Goal: Task Accomplishment & Management: Manage account settings

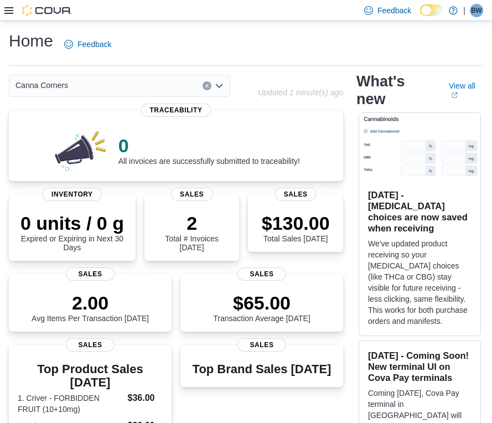
click at [216, 89] on icon "Open list of options" at bounding box center [219, 85] width 9 height 9
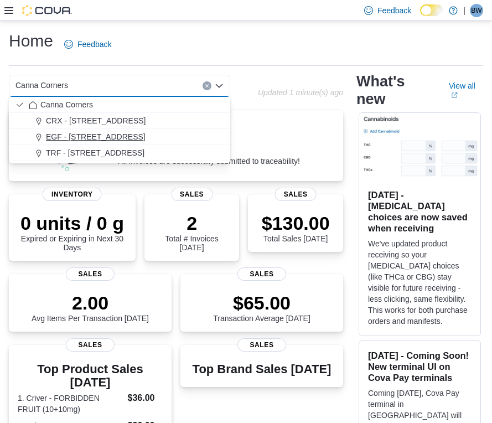
click at [176, 136] on div "EGF - [STREET_ADDRESS]" at bounding box center [126, 136] width 195 height 11
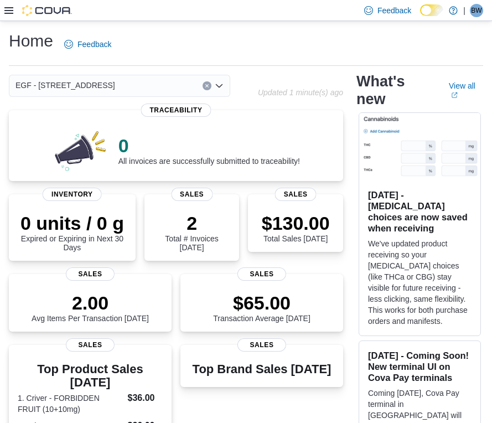
click at [222, 87] on icon "Open list of options" at bounding box center [219, 85] width 9 height 9
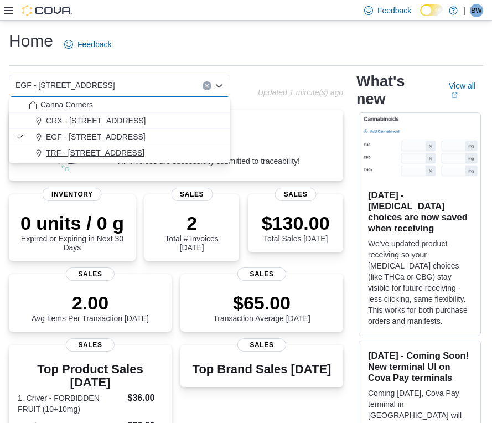
click at [174, 158] on button "TRF - [STREET_ADDRESS]" at bounding box center [119, 153] width 221 height 16
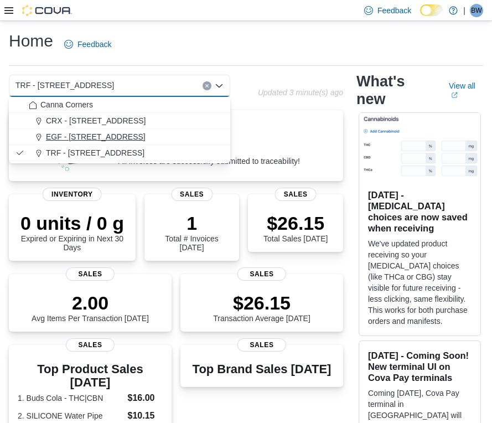
click at [81, 141] on span "EGF - [STREET_ADDRESS]" at bounding box center [96, 136] width 100 height 11
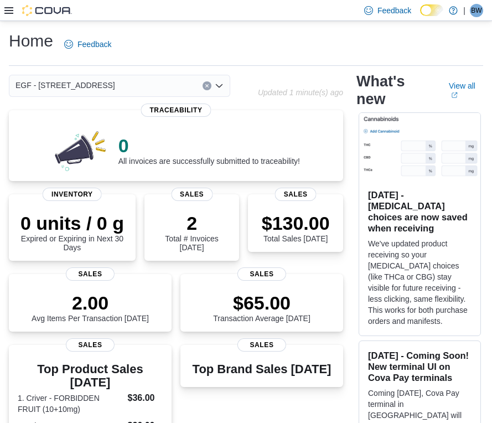
click at [216, 84] on icon "Open list of options" at bounding box center [219, 85] width 7 height 3
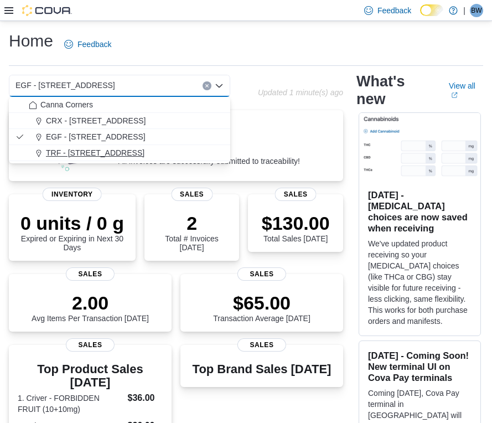
click at [134, 157] on div "TRF - [STREET_ADDRESS]" at bounding box center [126, 152] width 195 height 11
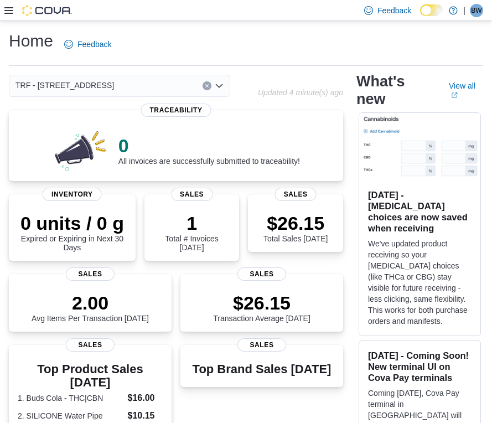
click at [222, 90] on icon "Open list of options" at bounding box center [219, 85] width 9 height 9
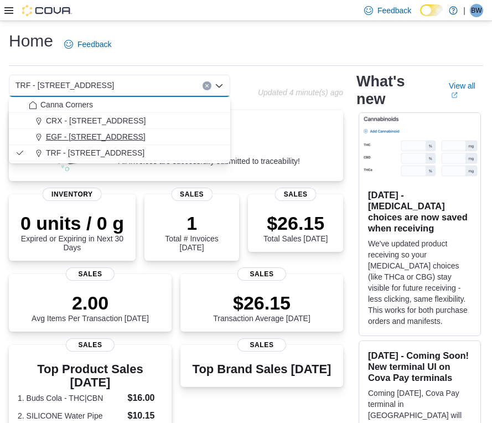
click at [131, 133] on span "EGF - [STREET_ADDRESS]" at bounding box center [96, 136] width 100 height 11
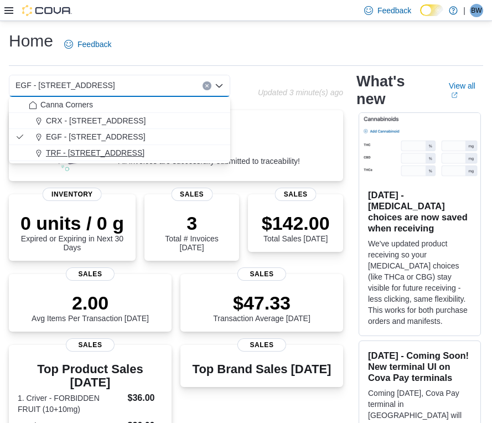
click at [61, 151] on span "TRF - [STREET_ADDRESS]" at bounding box center [95, 152] width 98 height 11
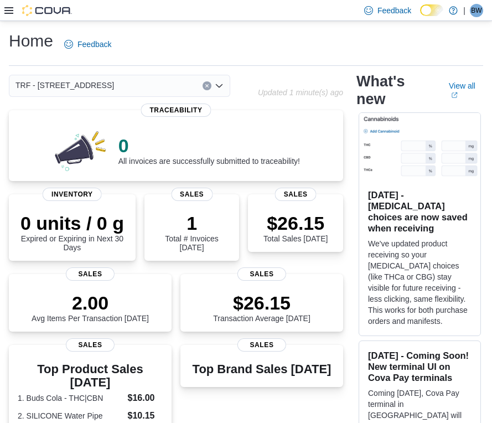
click at [221, 89] on icon "Open list of options" at bounding box center [219, 85] width 9 height 9
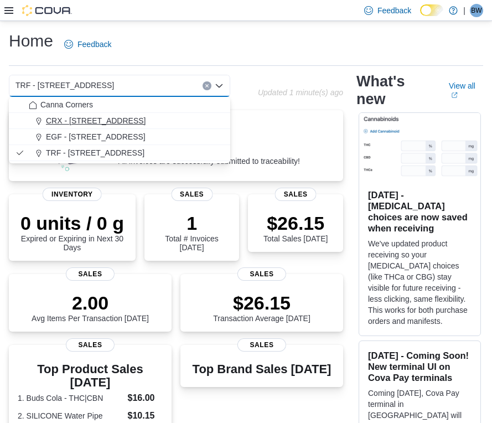
click at [187, 120] on div "CRX - [STREET_ADDRESS]" at bounding box center [126, 120] width 195 height 11
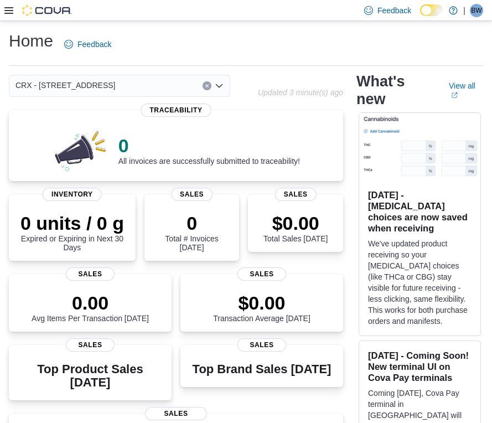
click at [7, 10] on icon at bounding box center [8, 10] width 9 height 7
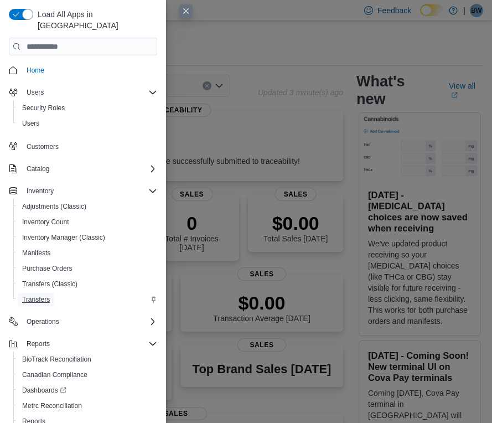
click at [44, 295] on span "Transfers" at bounding box center [36, 299] width 28 height 9
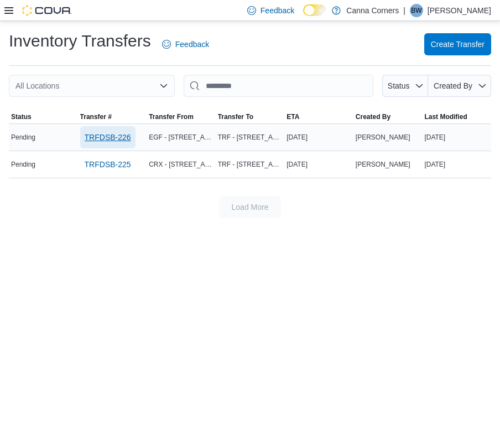
click at [110, 139] on span "TRFDSB-226" at bounding box center [108, 137] width 46 height 11
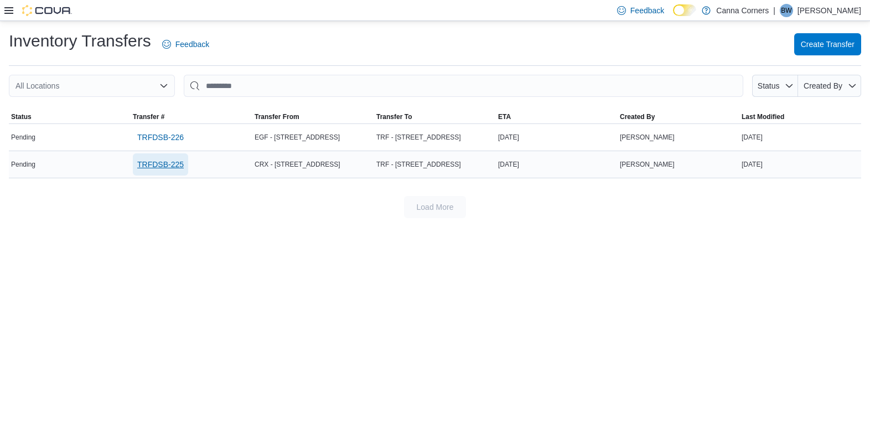
click span "TRFDSB-225"
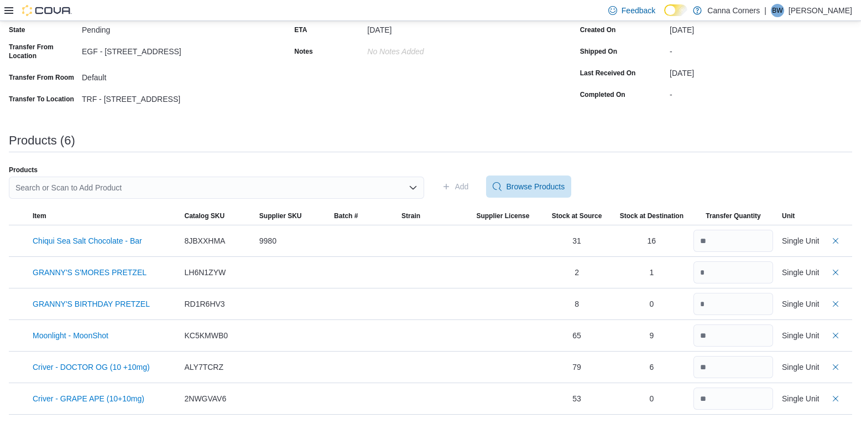
scroll to position [105, 0]
click at [500, 240] on button "Delete count" at bounding box center [835, 239] width 13 height 13
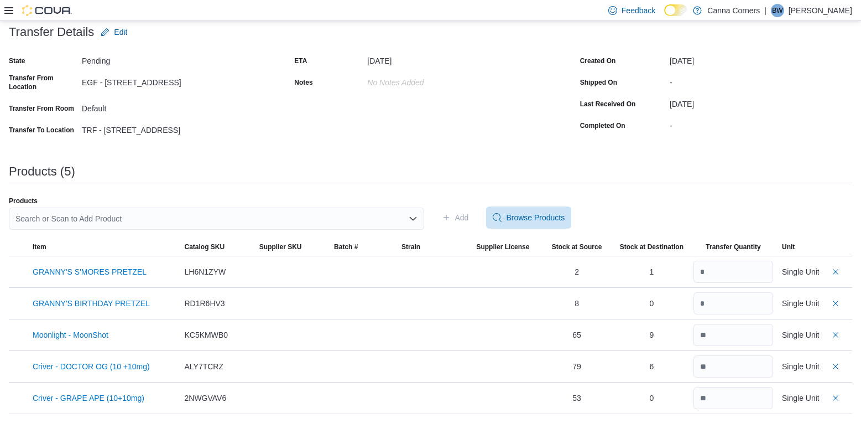
scroll to position [74, 0]
click at [500, 267] on button "Delete count" at bounding box center [835, 270] width 13 height 13
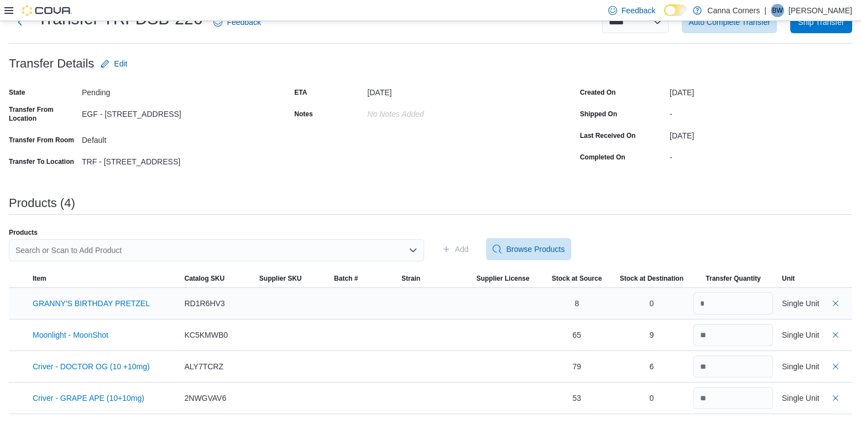
scroll to position [42, 0]
click at [500, 304] on button "Delete count" at bounding box center [835, 302] width 13 height 13
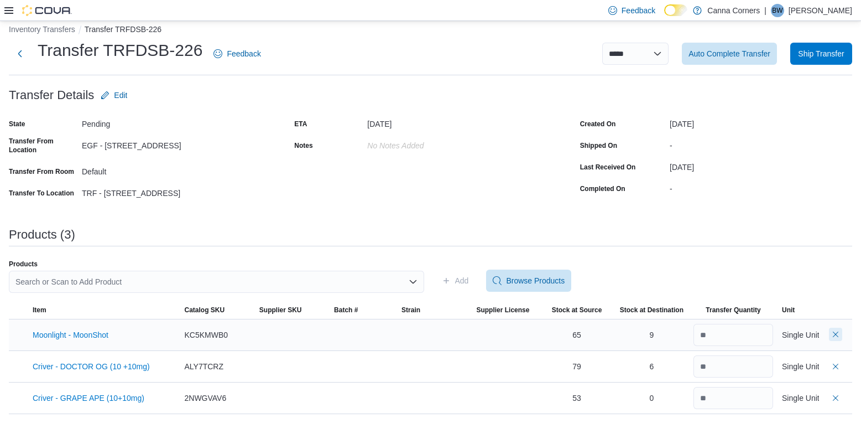
click at [500, 333] on button "Delete count" at bounding box center [835, 334] width 13 height 13
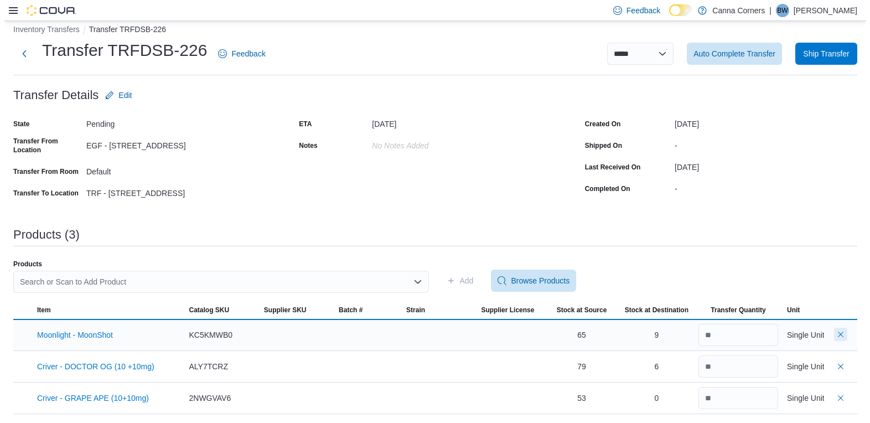
scroll to position [0, 0]
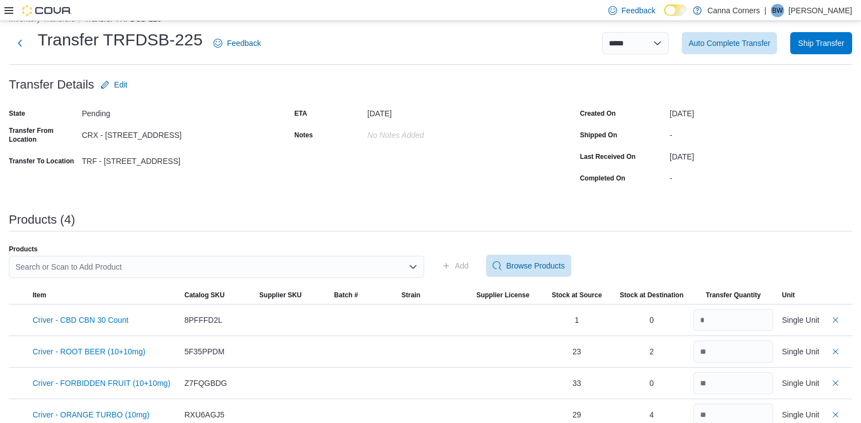
scroll to position [38, 0]
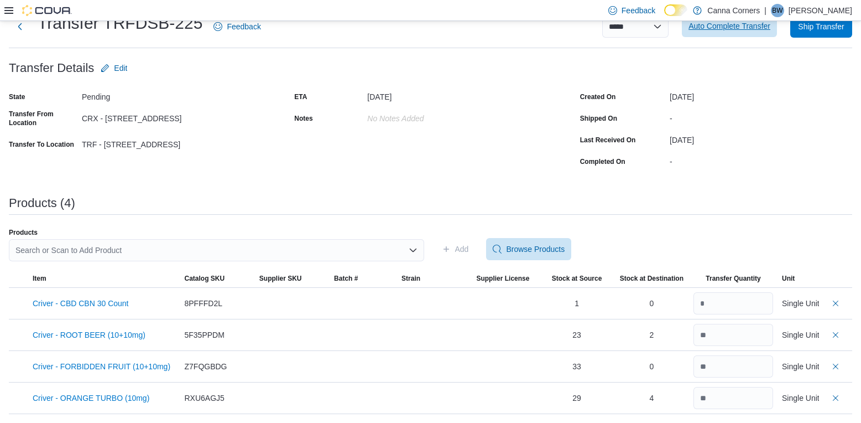
click at [751, 28] on span "Auto Complete Transfer" at bounding box center [730, 25] width 82 height 11
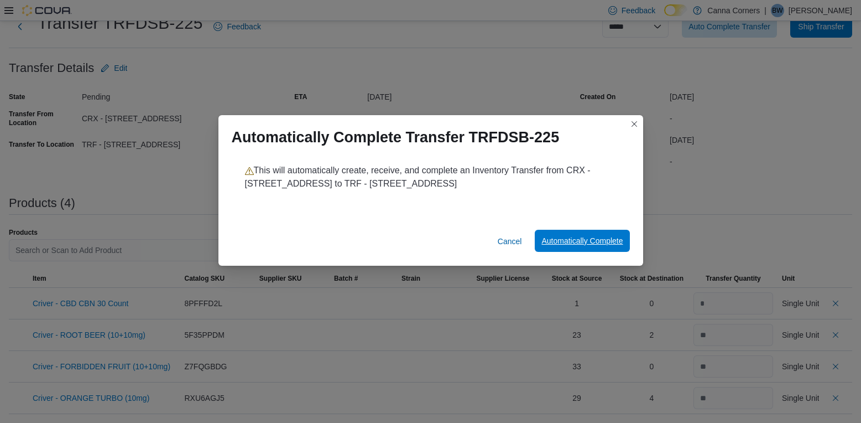
click at [568, 241] on span "Automatically Complete" at bounding box center [582, 240] width 81 height 11
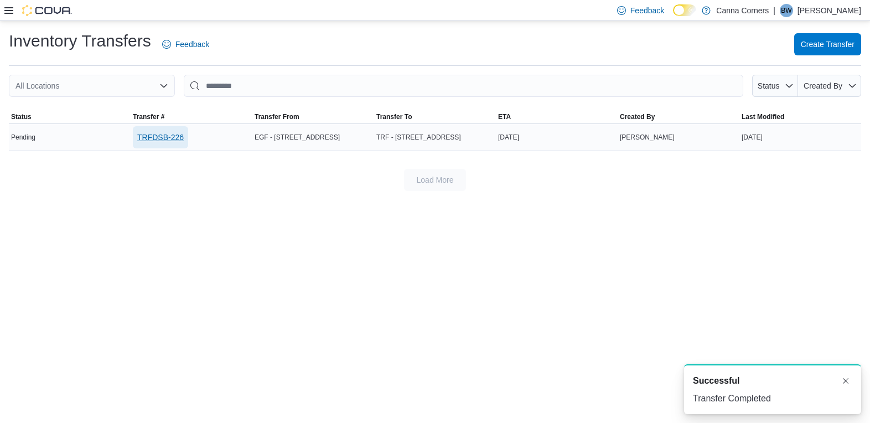
click at [161, 139] on span "TRFDSB-226" at bounding box center [160, 137] width 46 height 11
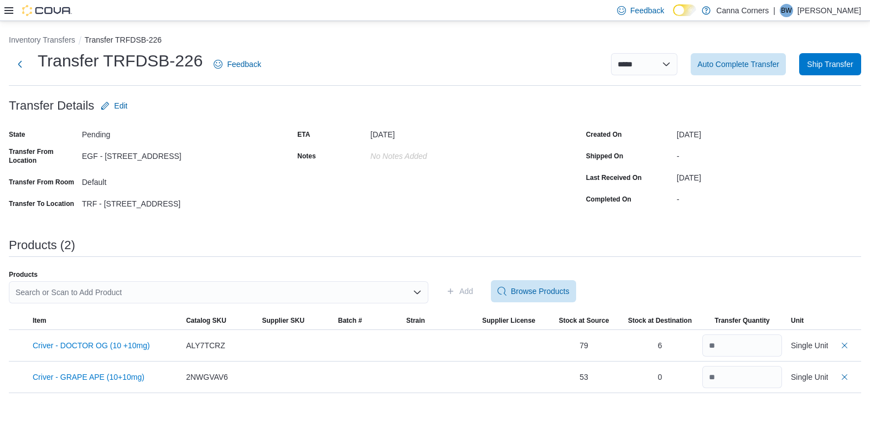
click at [12, 8] on icon at bounding box center [8, 10] width 9 height 9
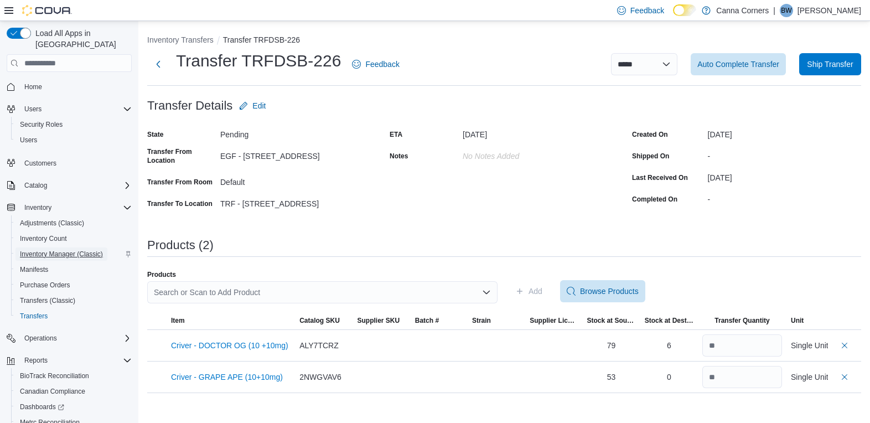
click at [60, 250] on span "Inventory Manager (Classic)" at bounding box center [61, 254] width 83 height 9
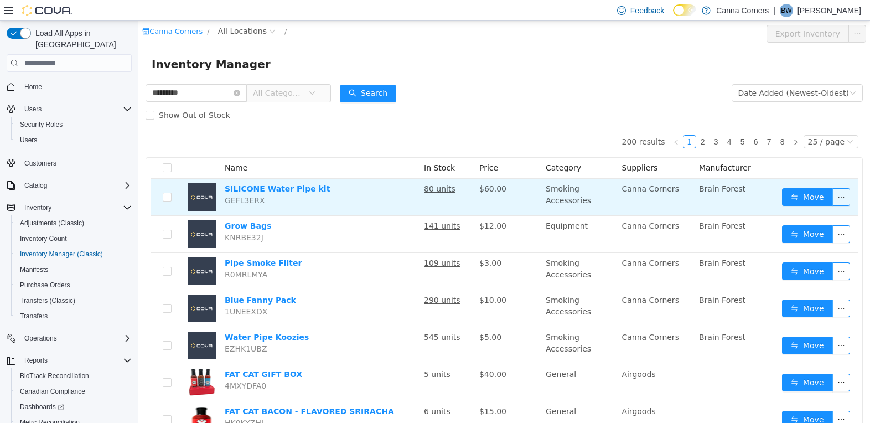
type input "*********"
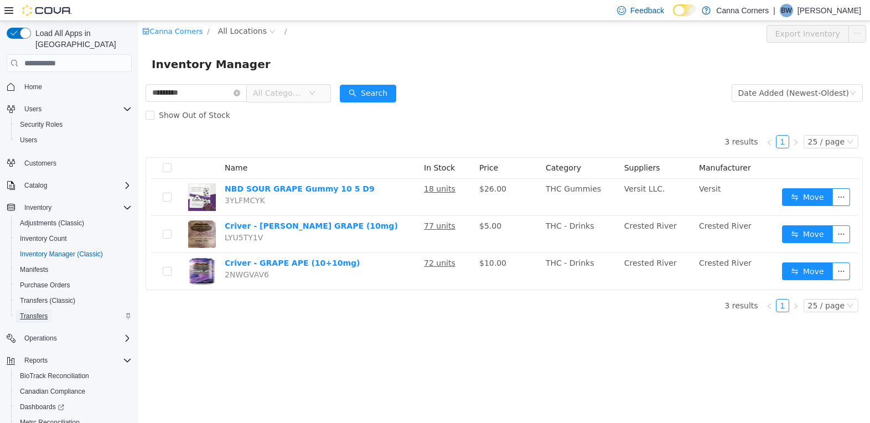
click at [35, 311] on span "Transfers" at bounding box center [34, 315] width 28 height 9
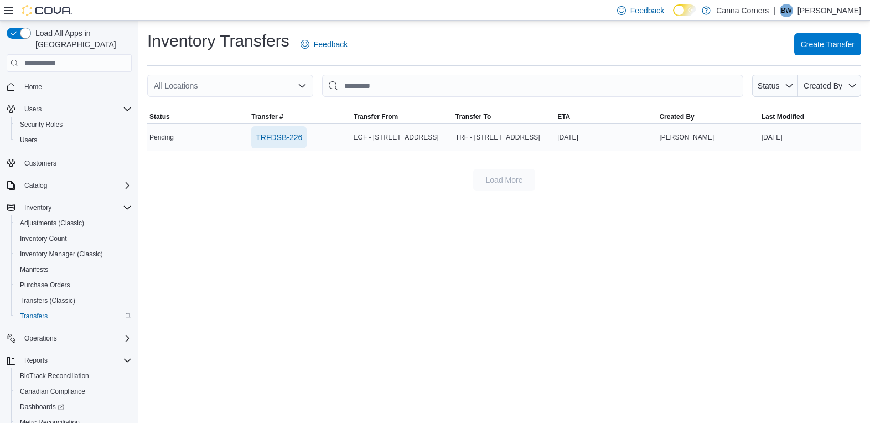
click at [290, 129] on span "TRFDSB-226" at bounding box center [279, 137] width 46 height 22
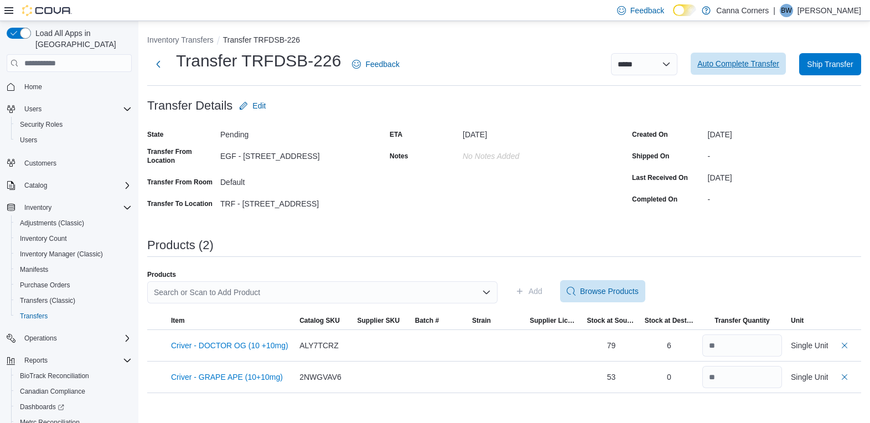
click at [725, 65] on span "Auto Complete Transfer" at bounding box center [738, 63] width 82 height 11
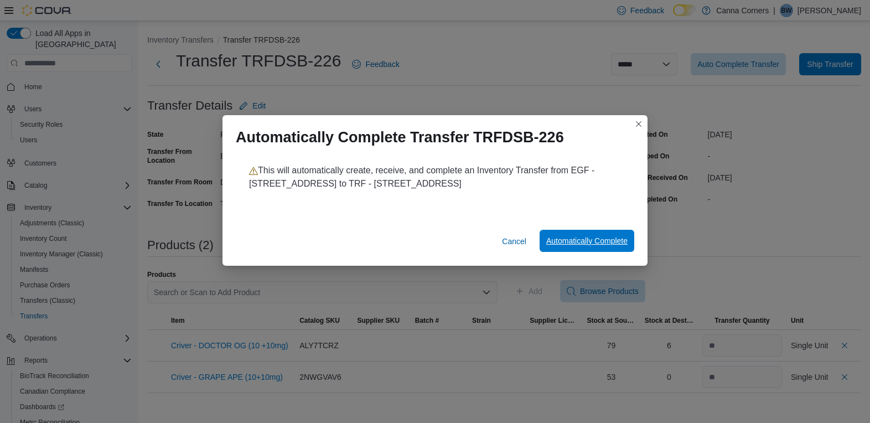
click at [575, 239] on span "Automatically Complete" at bounding box center [586, 240] width 81 height 11
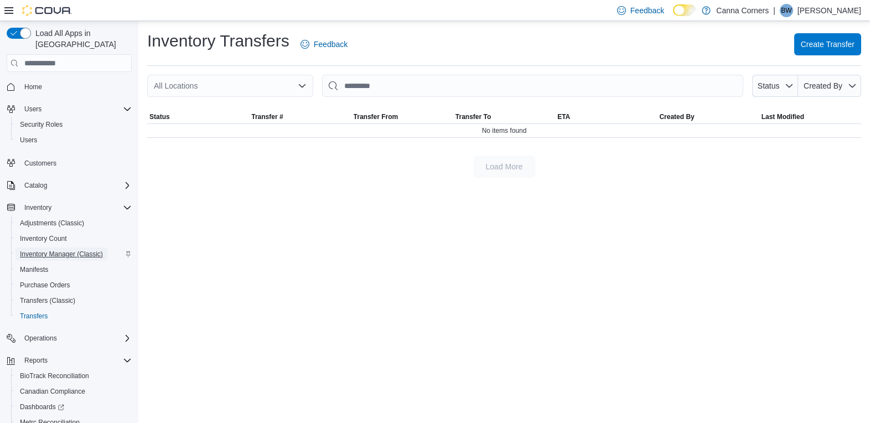
click at [44, 250] on span "Inventory Manager (Classic)" at bounding box center [61, 254] width 83 height 9
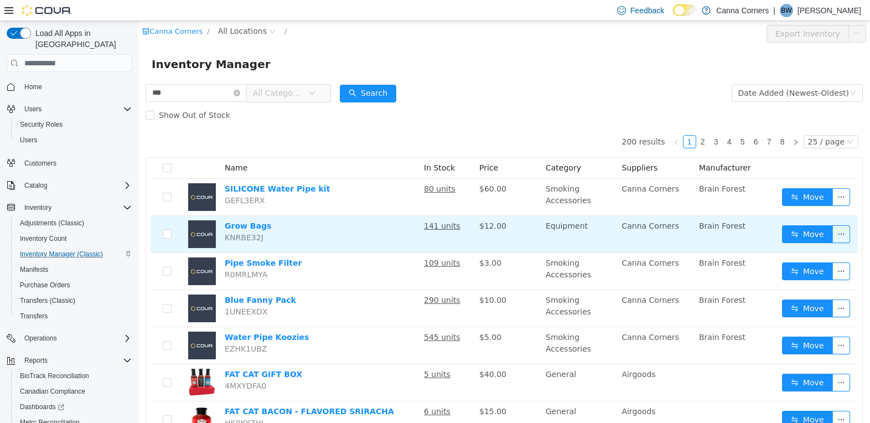
type input "***"
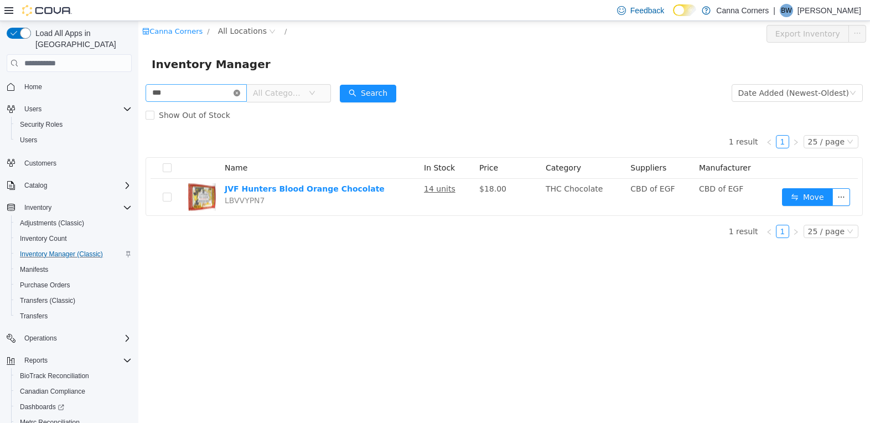
click at [240, 92] on icon "icon: close-circle" at bounding box center [236, 93] width 7 height 7
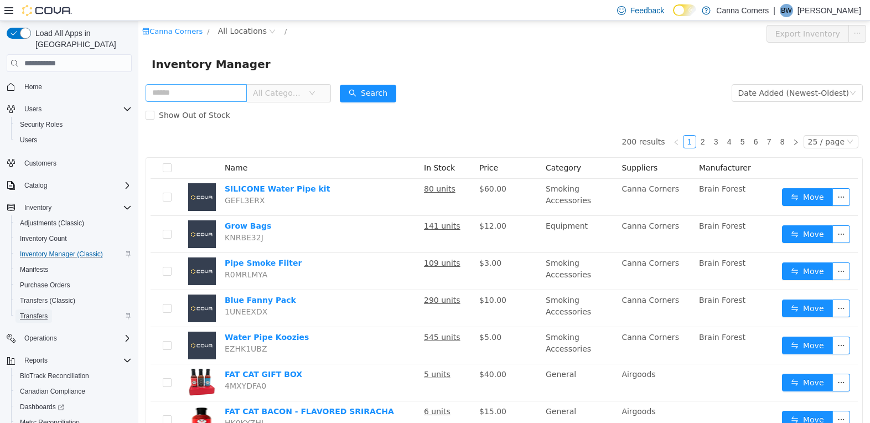
click at [40, 311] on span "Transfers" at bounding box center [34, 315] width 28 height 9
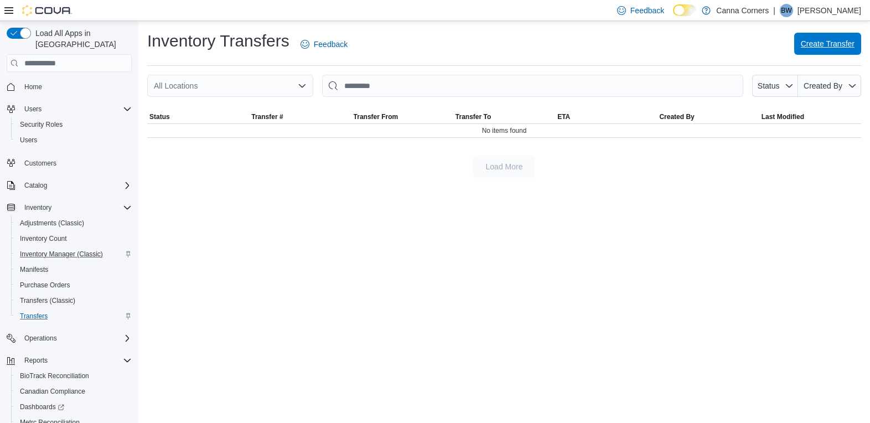
click at [854, 41] on button "Create Transfer" at bounding box center [827, 44] width 67 height 22
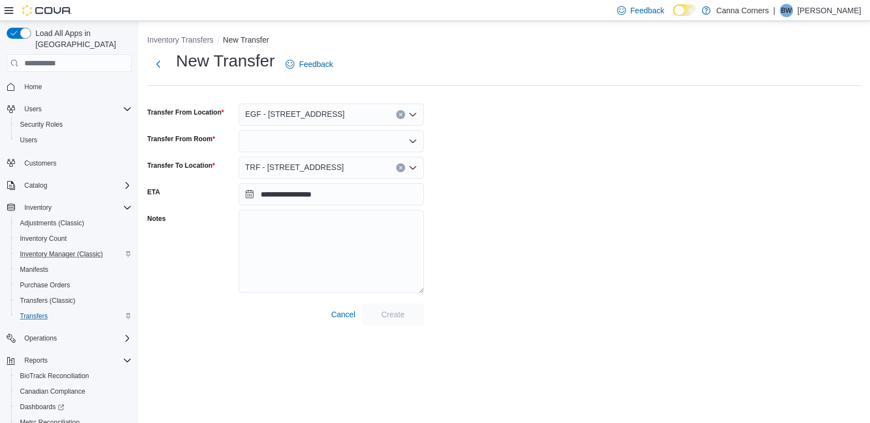
click at [418, 116] on div "EGF - [STREET_ADDRESS]" at bounding box center [330, 114] width 185 height 22
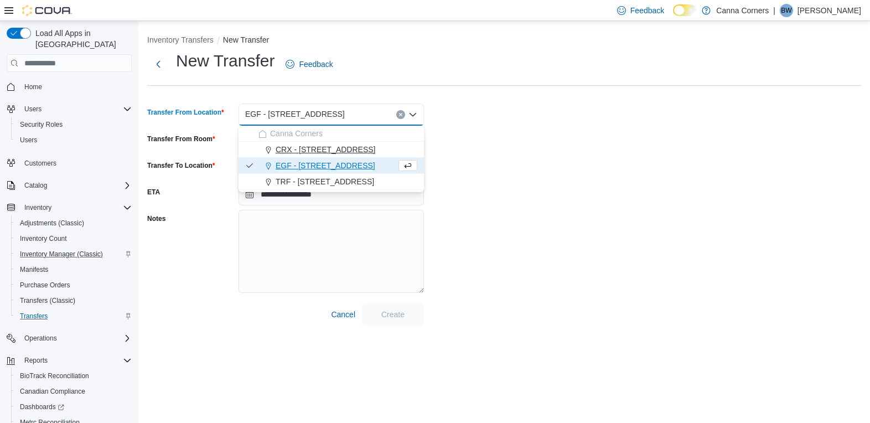
click at [365, 154] on div "CRX - [STREET_ADDRESS]" at bounding box center [337, 149] width 159 height 11
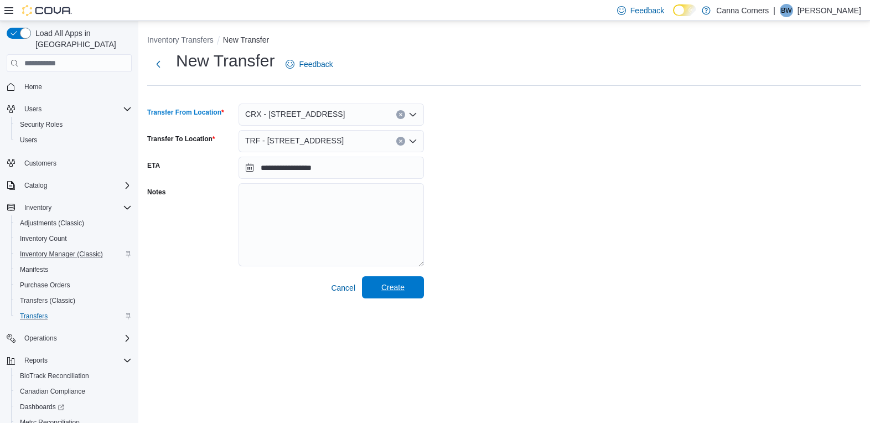
click at [418, 290] on button "Create" at bounding box center [393, 287] width 62 height 22
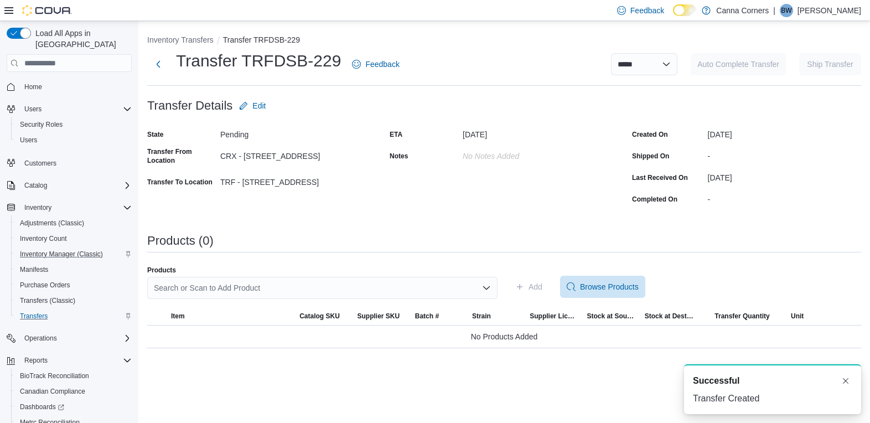
click at [454, 290] on div "Search or Scan to Add Product" at bounding box center [322, 288] width 350 height 22
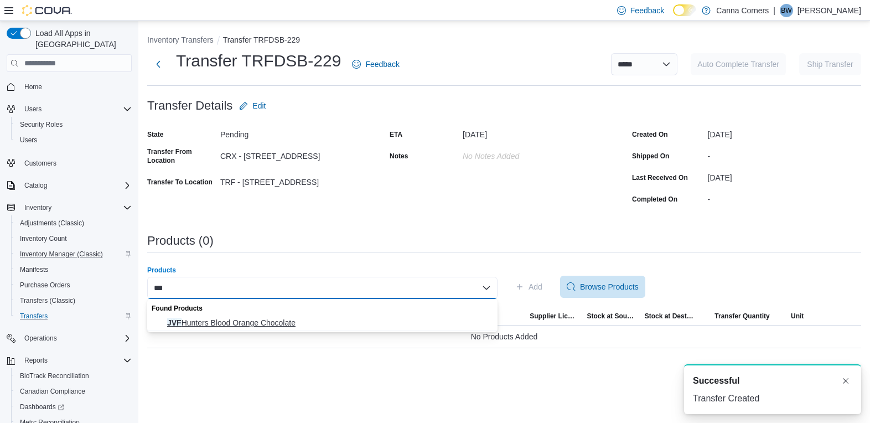
type input "***"
click at [264, 321] on span "JVF Hunters Blood Orange Chocolate" at bounding box center [329, 322] width 324 height 11
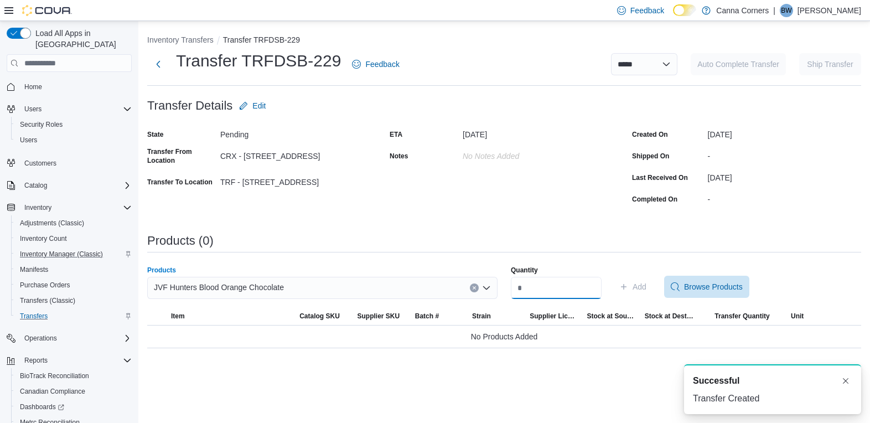
click at [563, 290] on input "Quantity" at bounding box center [556, 288] width 91 height 22
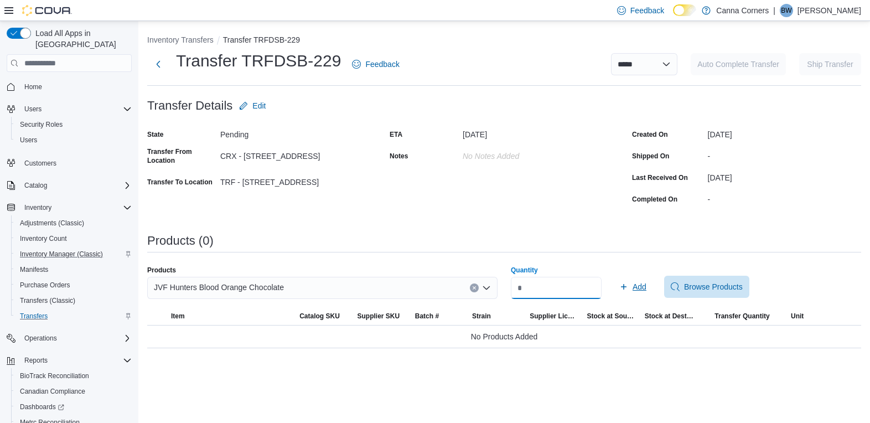
type input "*"
click at [645, 290] on span "Add" at bounding box center [639, 286] width 14 height 11
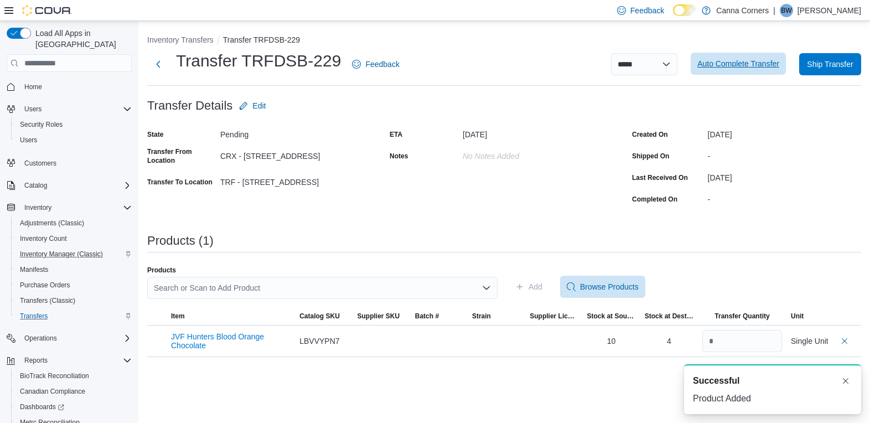
click at [739, 65] on span "Auto Complete Transfer" at bounding box center [738, 63] width 82 height 11
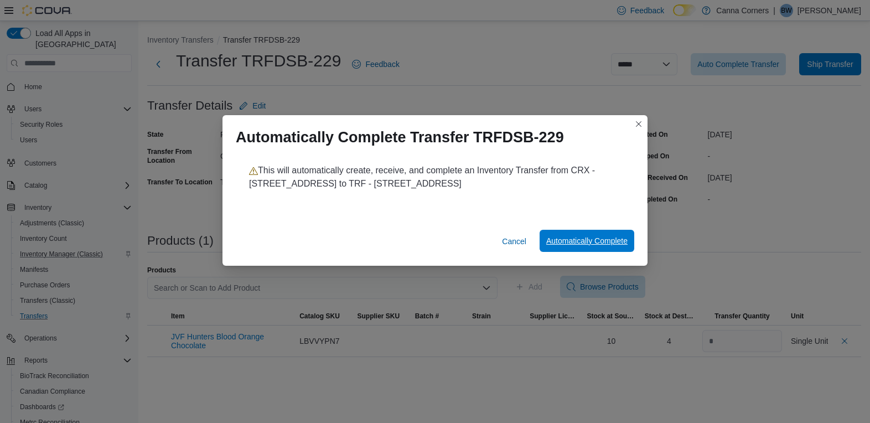
click at [578, 242] on span "Automatically Complete" at bounding box center [586, 240] width 81 height 11
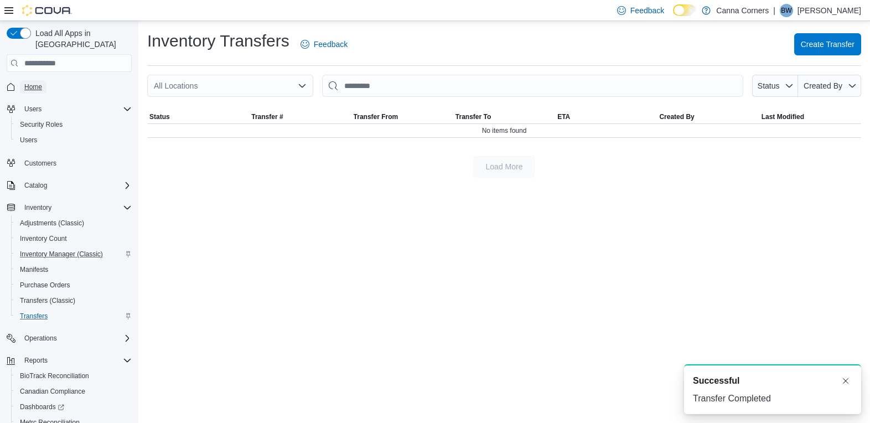
click at [31, 82] on span "Home" at bounding box center [33, 86] width 18 height 9
